Goal: Transaction & Acquisition: Book appointment/travel/reservation

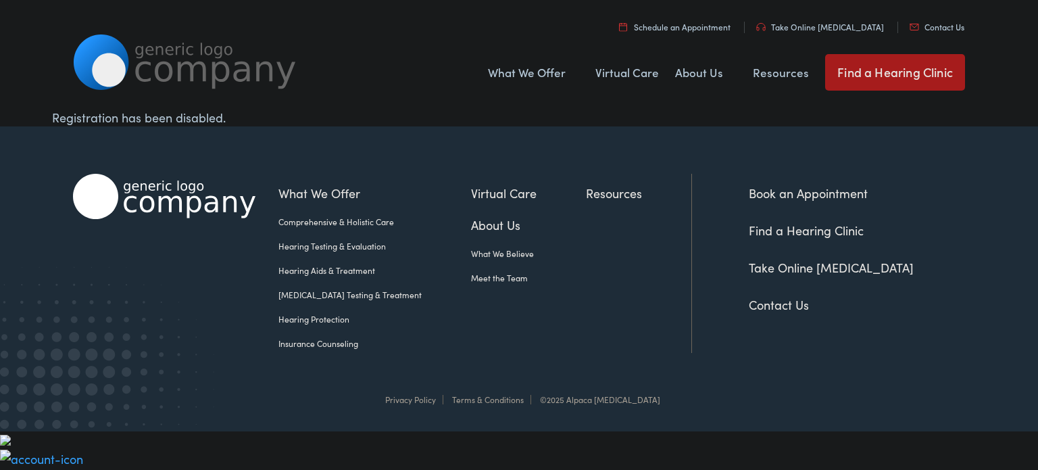
click at [798, 195] on link "Book an Appointment" at bounding box center [808, 192] width 119 height 17
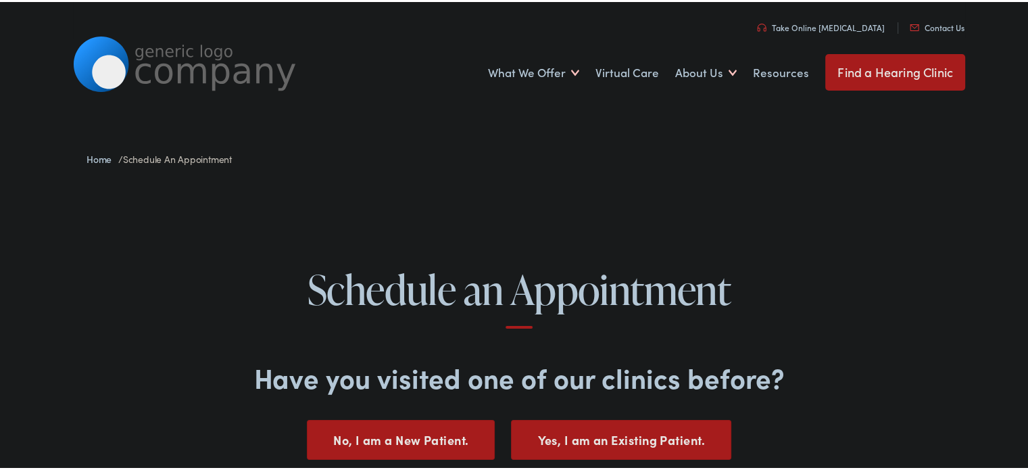
scroll to position [135, 0]
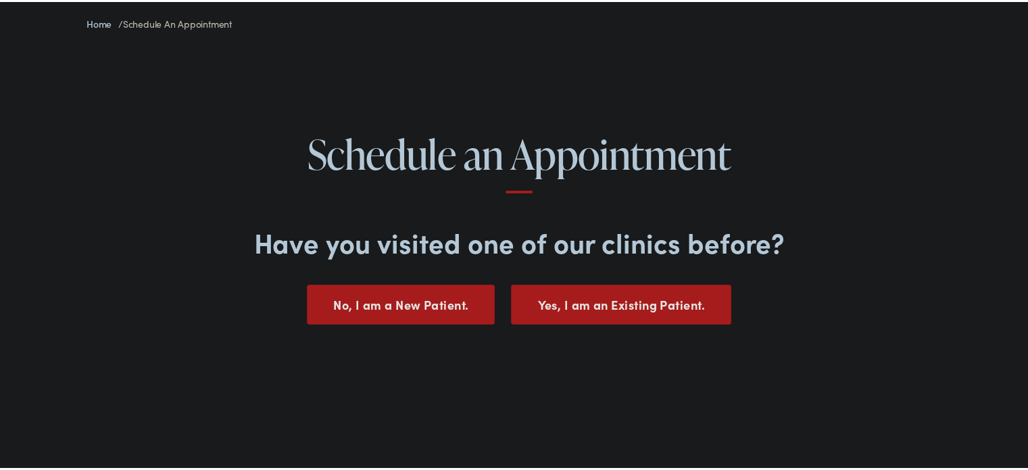
click at [449, 300] on button "No, I am a New Patient." at bounding box center [401, 302] width 188 height 40
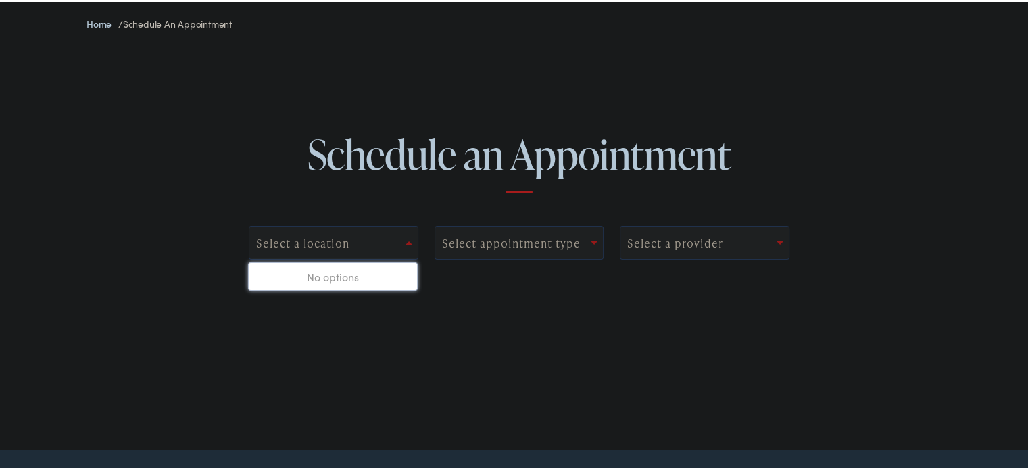
click at [361, 230] on div "Select a location" at bounding box center [334, 241] width 170 height 34
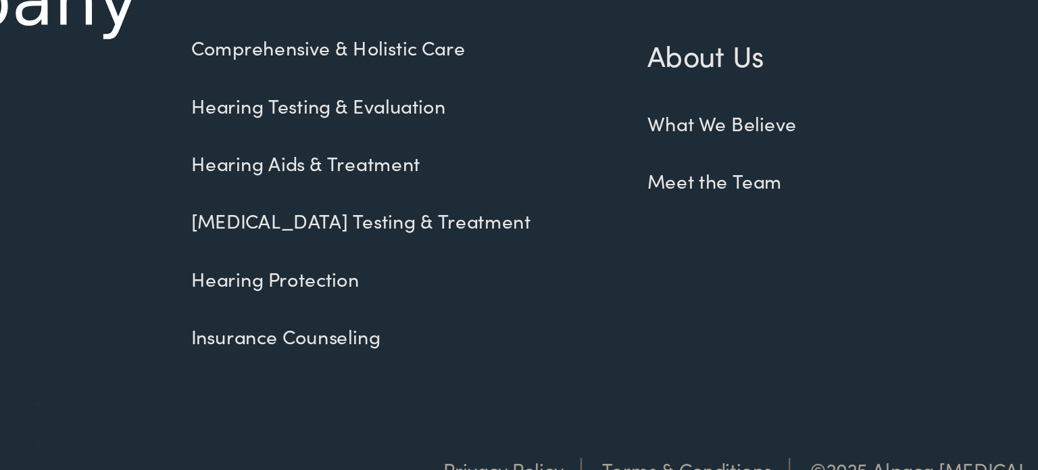
click at [333, 316] on link "Hearing Protection" at bounding box center [374, 319] width 193 height 12
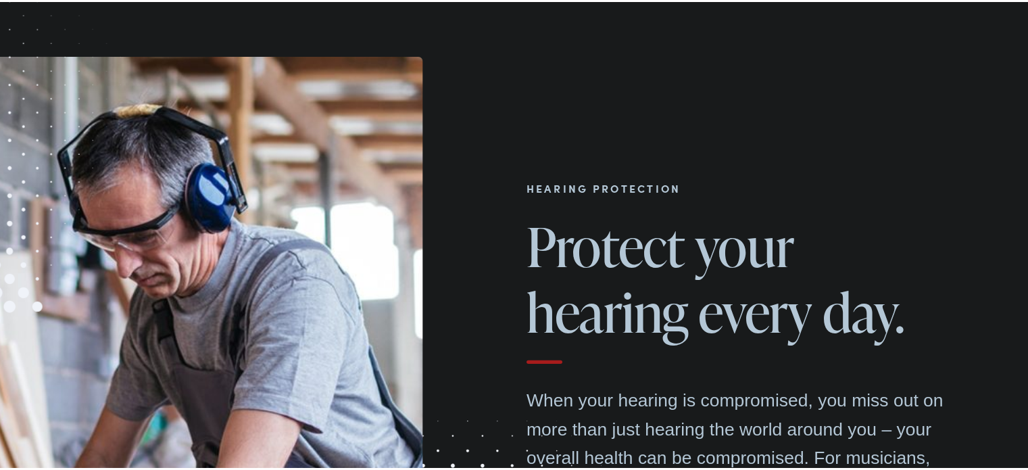
scroll to position [284, 0]
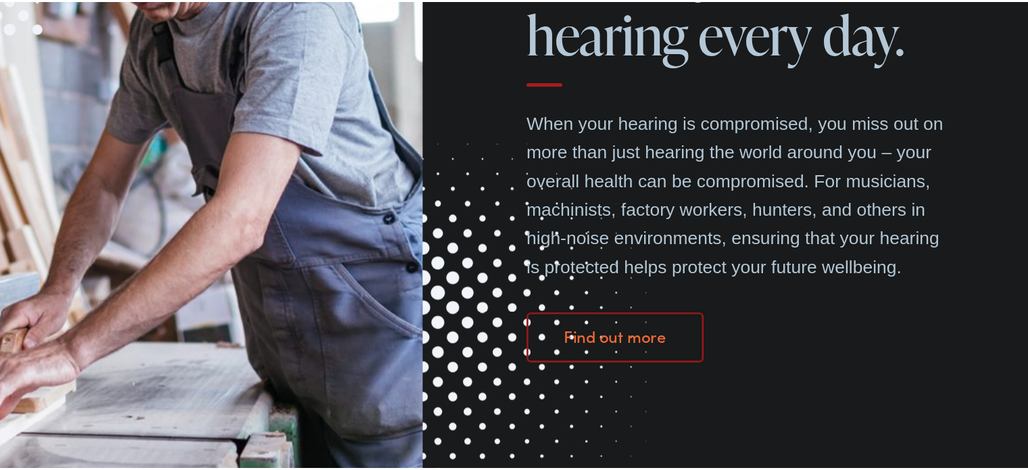
click at [698, 361] on link "Find out more" at bounding box center [664, 368] width 134 height 38
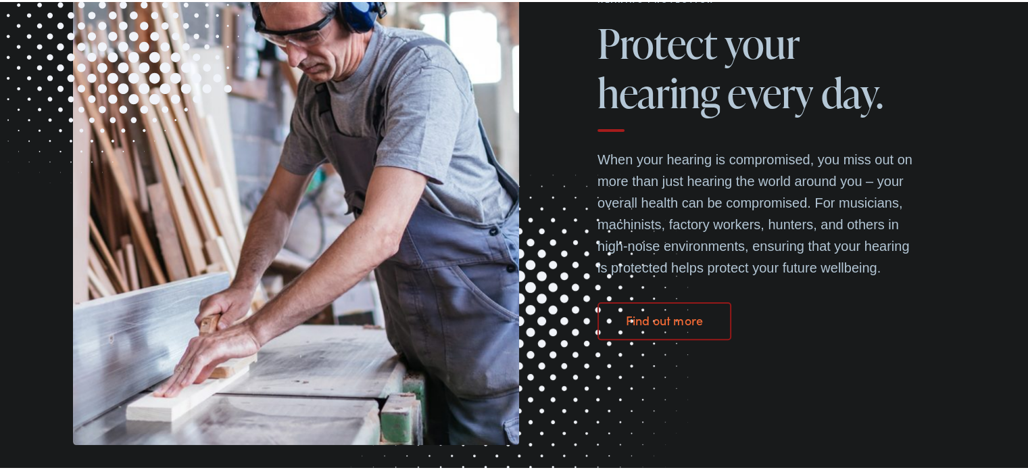
scroll to position [0, 0]
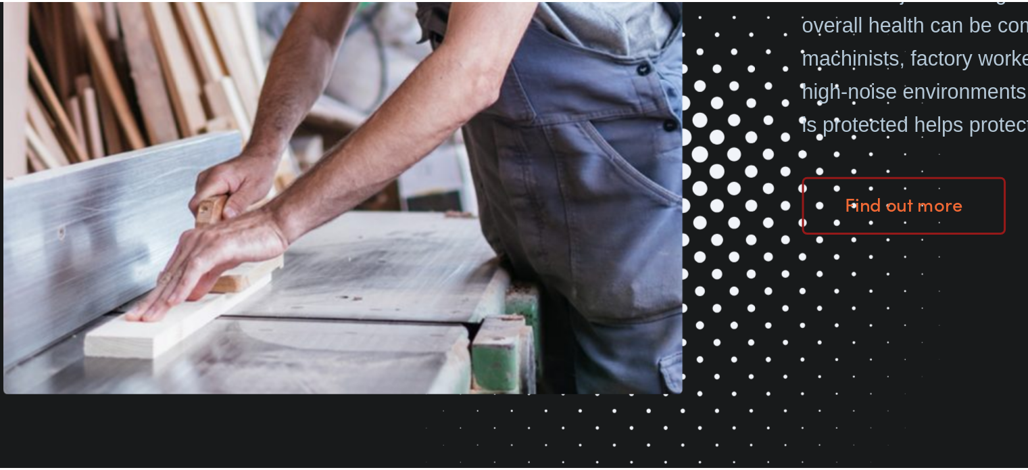
scroll to position [361, 0]
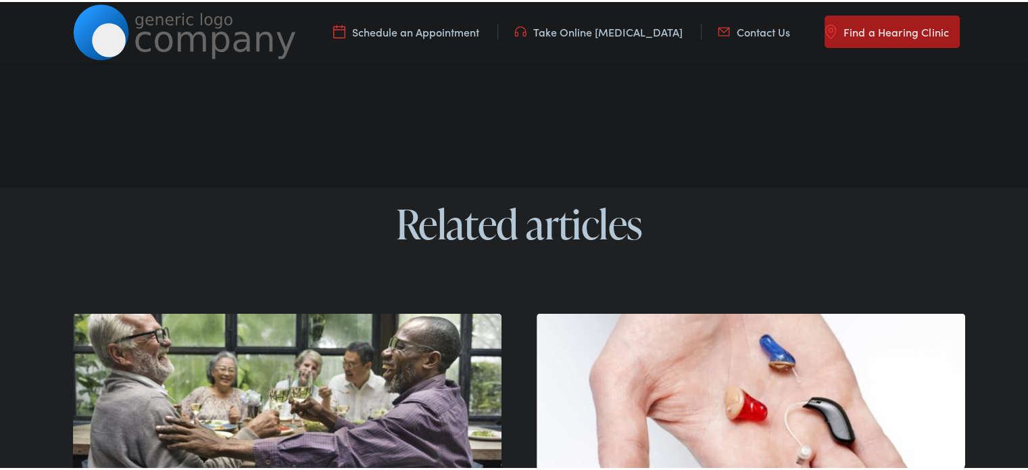
scroll to position [3918, 0]
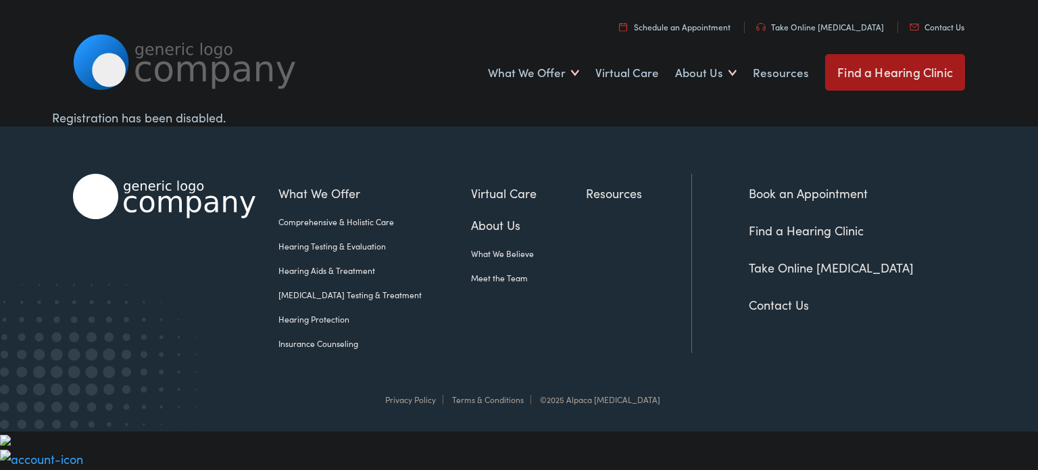
click at [783, 194] on link "Book an Appointment" at bounding box center [808, 192] width 119 height 17
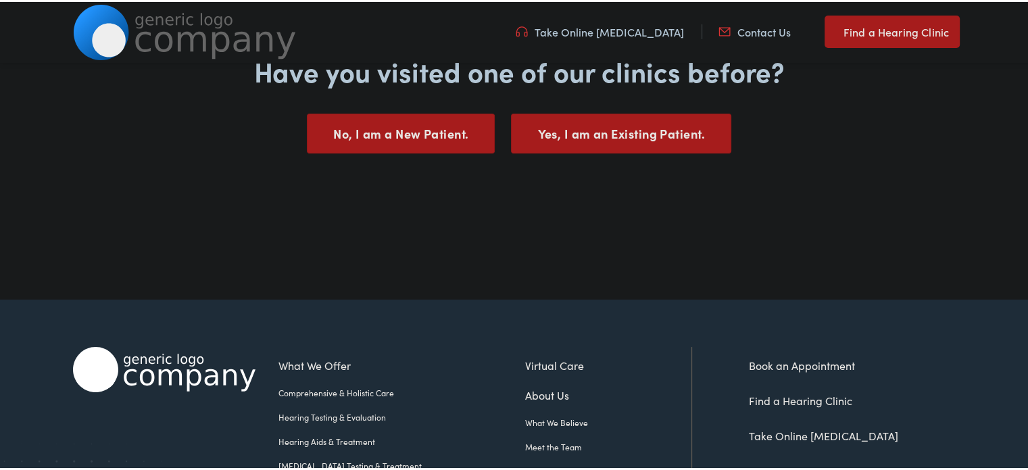
scroll to position [270, 0]
click at [412, 120] on button "No, I am a New Patient." at bounding box center [401, 131] width 188 height 40
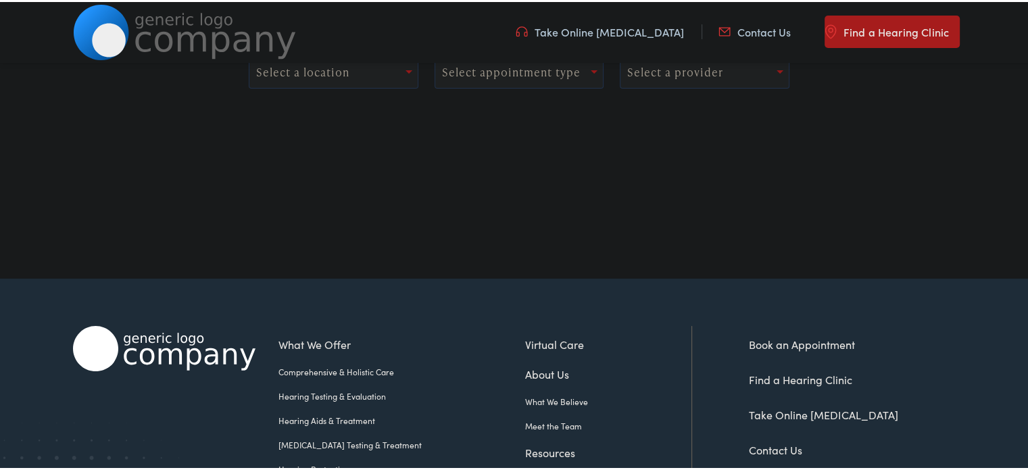
scroll to position [135, 0]
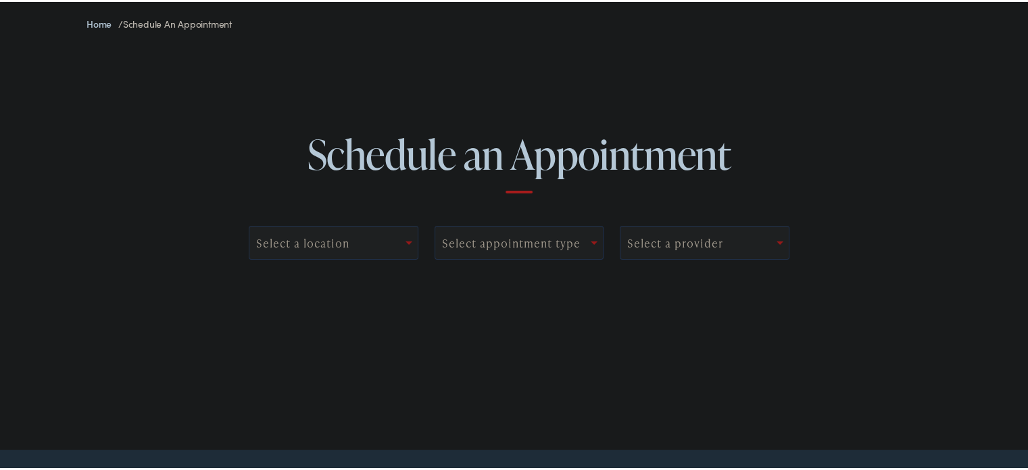
click at [371, 230] on div "Select a location" at bounding box center [334, 241] width 170 height 34
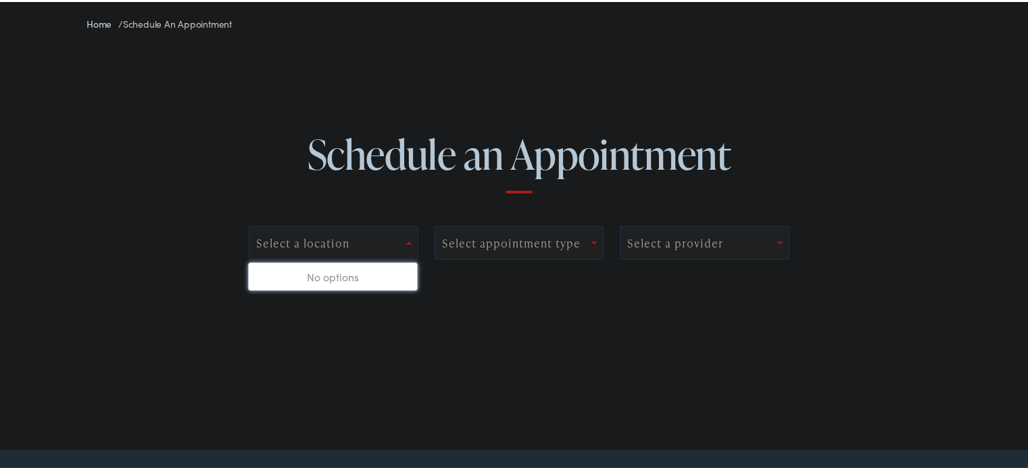
click at [362, 275] on div "No options" at bounding box center [333, 274] width 168 height 27
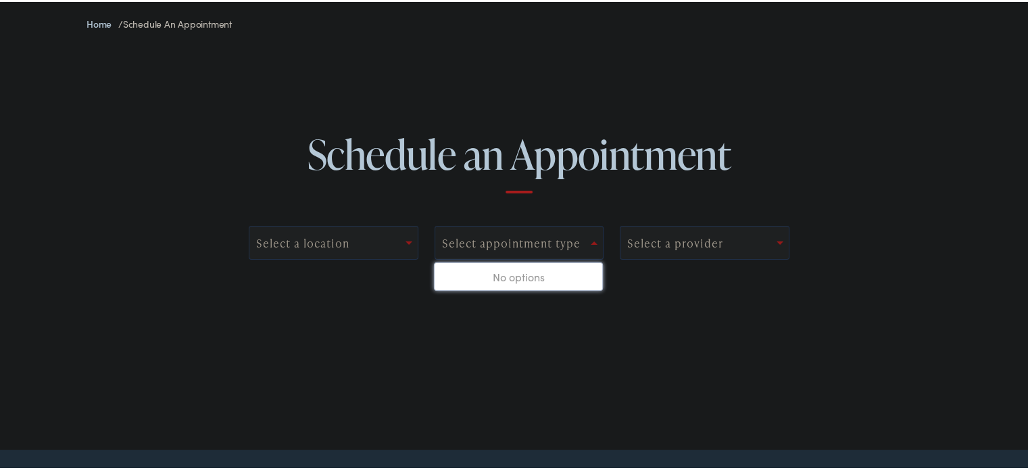
click at [505, 234] on div "Select appointment type" at bounding box center [511, 240] width 138 height 13
click at [505, 275] on div "No options" at bounding box center [518, 274] width 168 height 27
click at [670, 329] on div "Schedule an Appointment Select a location 0 results available. Use Up and Down …" at bounding box center [519, 211] width 1038 height 338
